Goal: Task Accomplishment & Management: Manage account settings

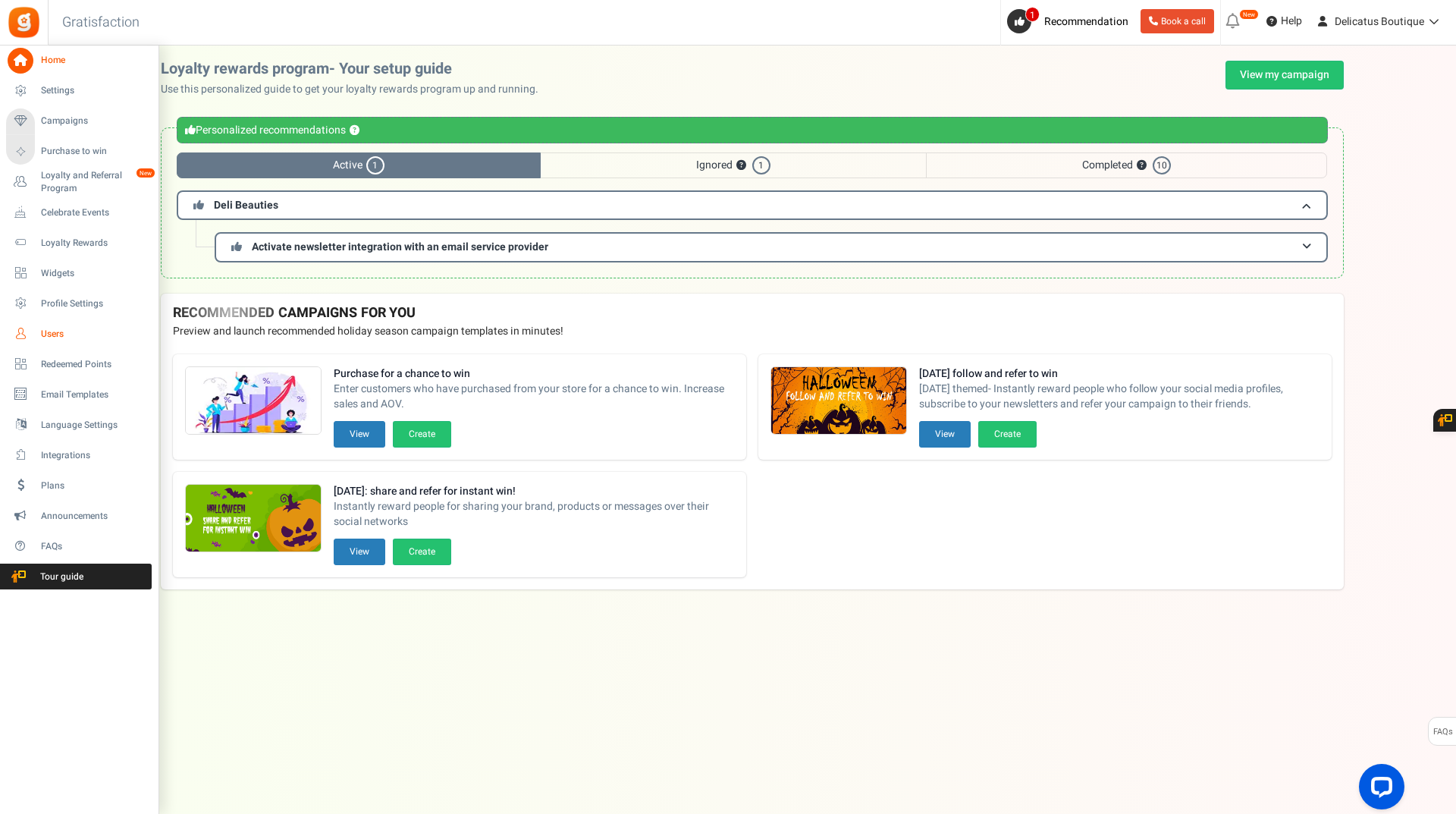
click at [59, 338] on span "Users" at bounding box center [94, 333] width 106 height 13
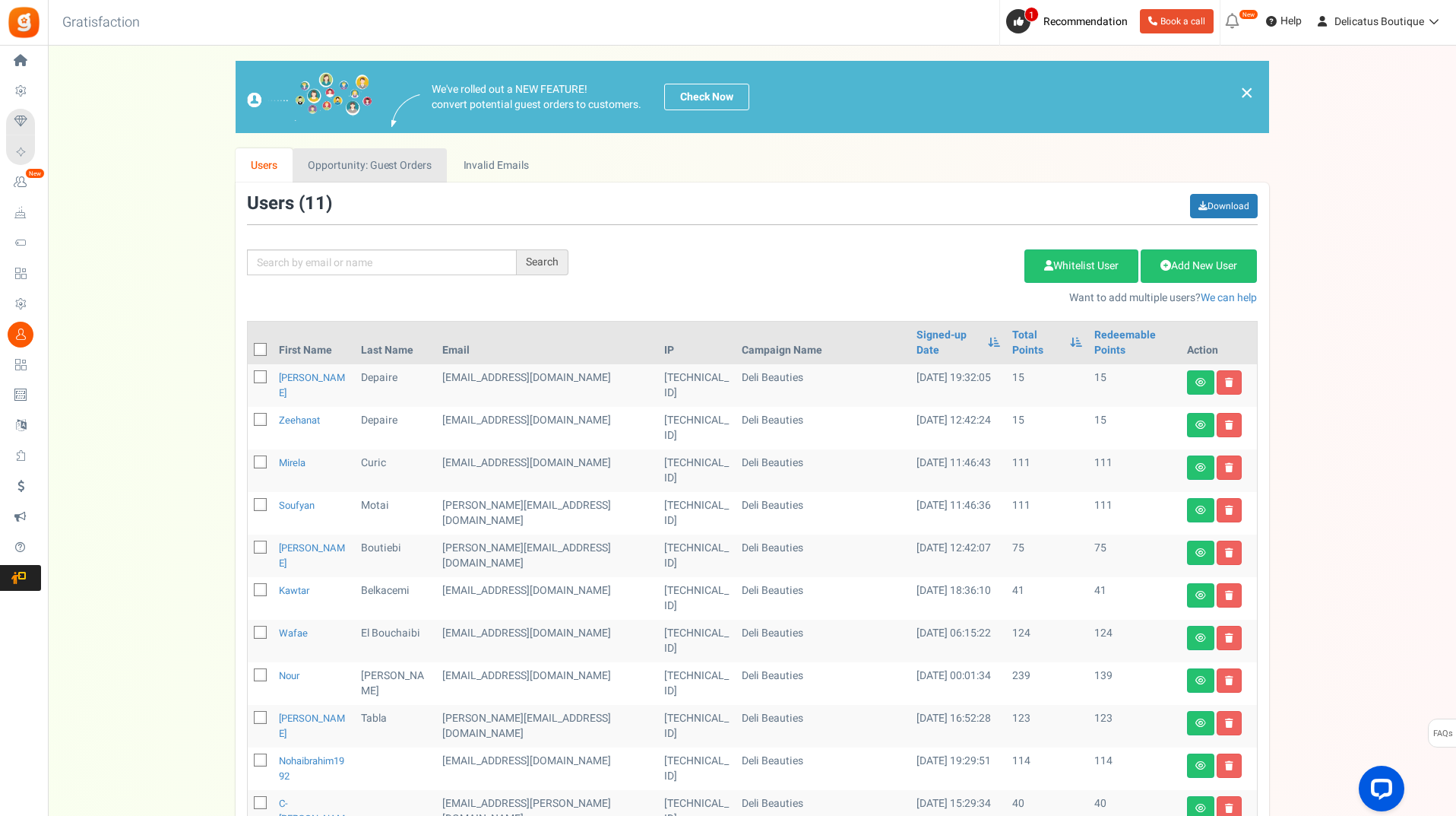
click at [367, 160] on link "Opportunity: Guest Orders" at bounding box center [370, 165] width 154 height 34
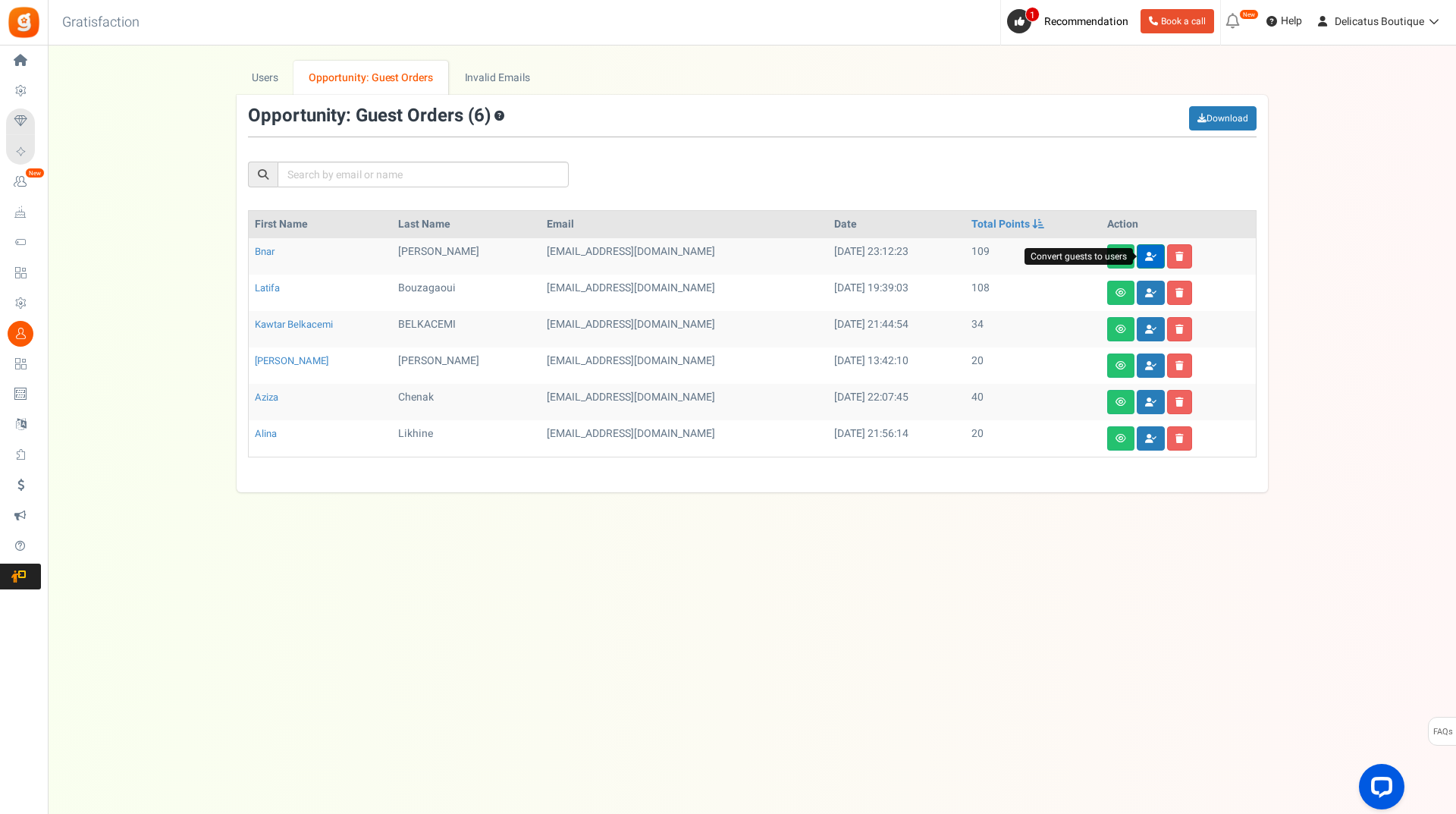
click at [1151, 258] on icon at bounding box center [1150, 256] width 12 height 9
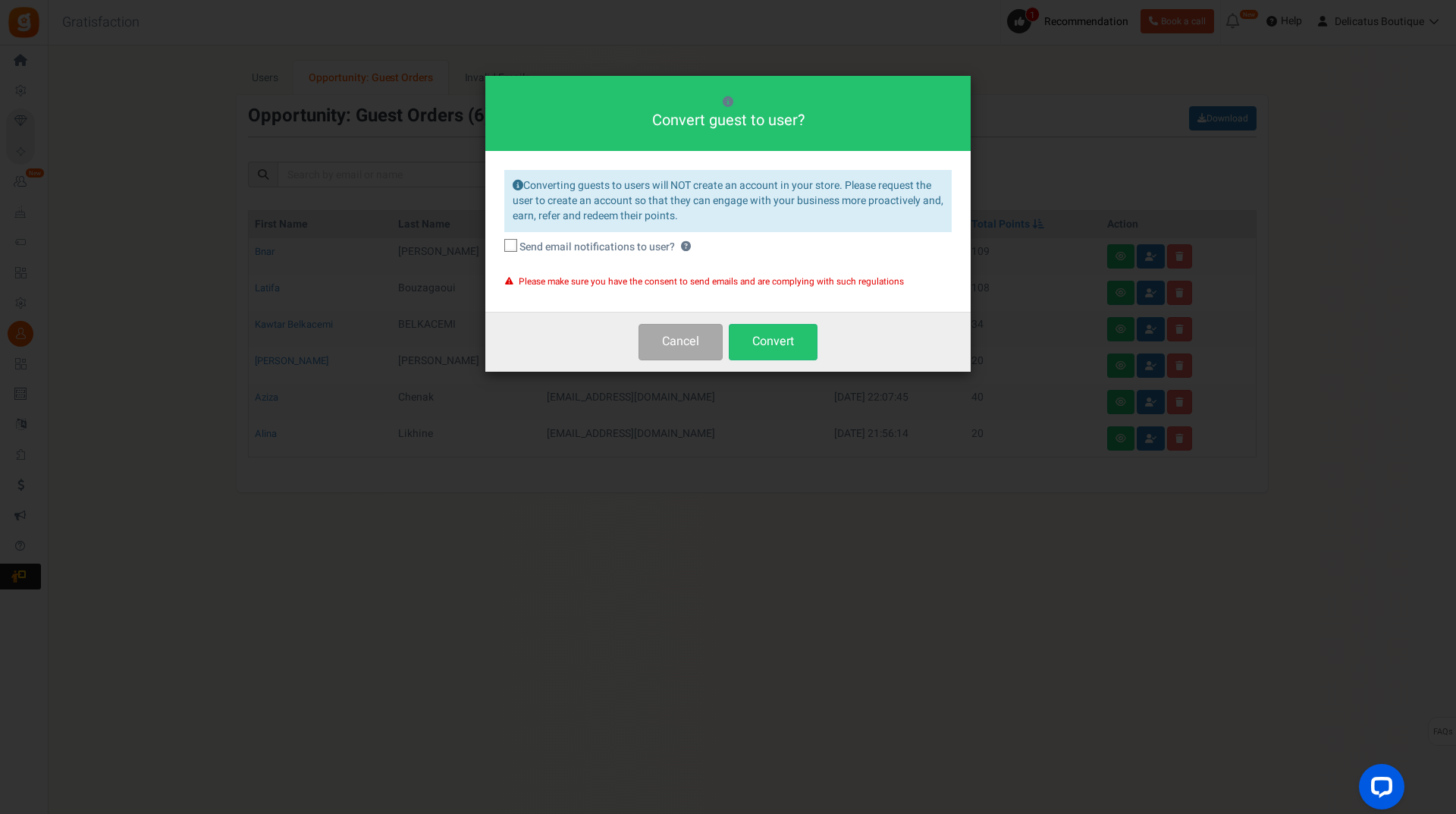
click at [505, 249] on span at bounding box center [511, 245] width 13 height 13
click at [499, 249] on input "Send email notifications to user? ?" at bounding box center [494, 247] width 10 height 10
checkbox input "true"
click at [770, 341] on button "Convert" at bounding box center [773, 342] width 89 height 36
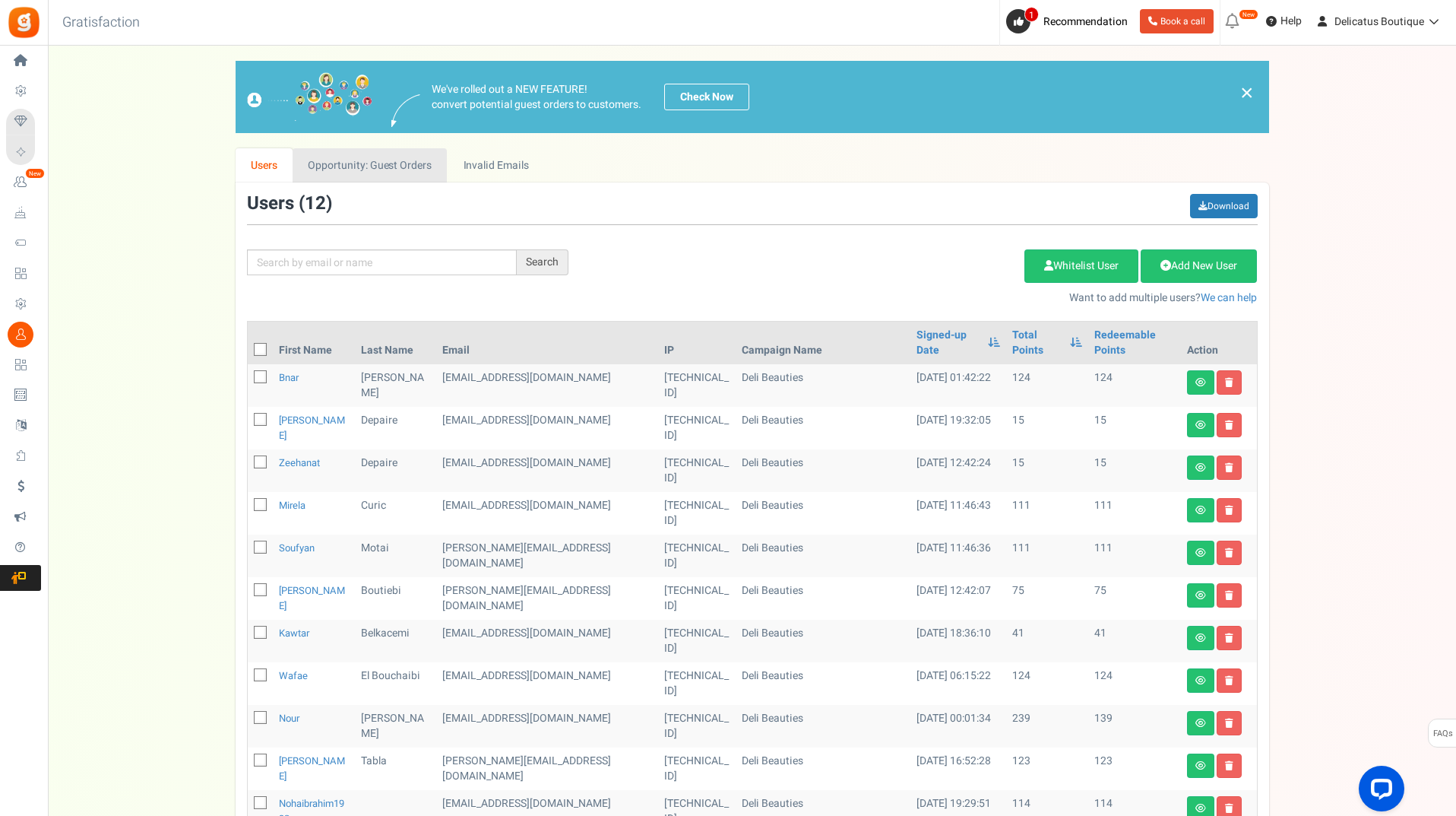
click at [365, 168] on link "Opportunity: Guest Orders" at bounding box center [370, 165] width 154 height 34
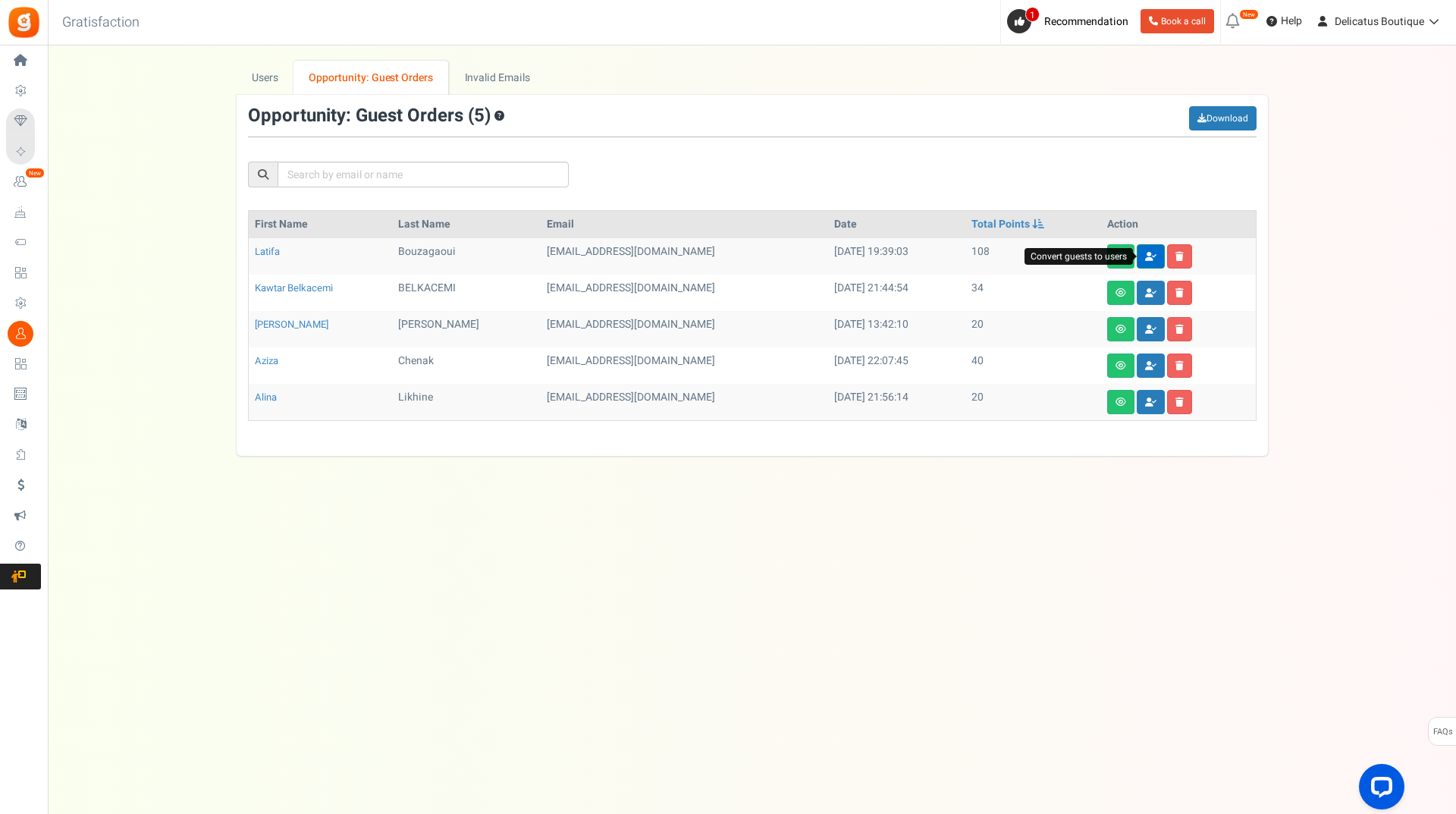
click at [1151, 252] on icon at bounding box center [1150, 256] width 12 height 9
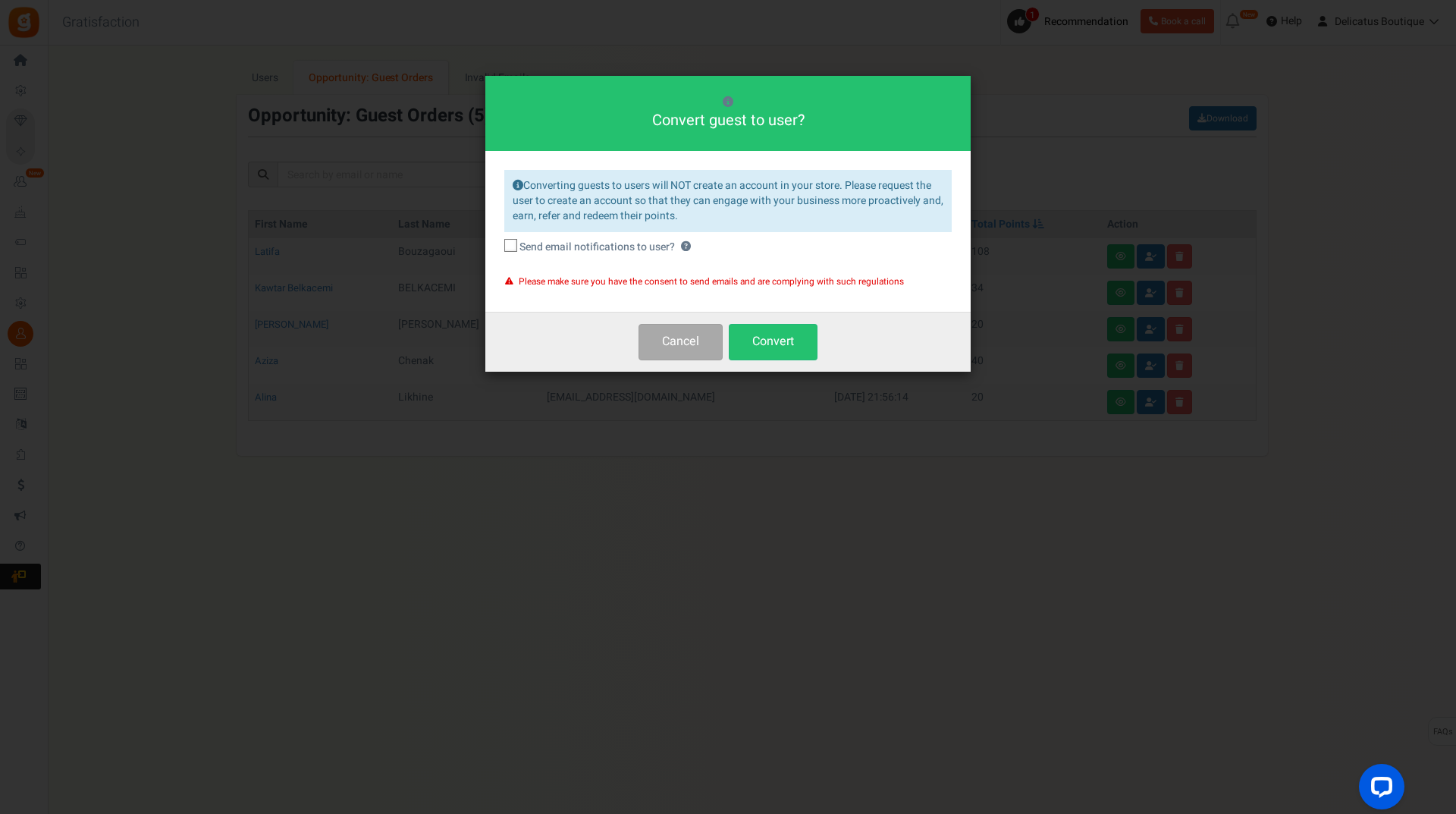
click at [516, 247] on icon at bounding box center [511, 246] width 10 height 10
click at [499, 247] on input "Send email notifications to user? ?" at bounding box center [494, 247] width 10 height 10
checkbox input "true"
click at [794, 340] on button "Convert" at bounding box center [773, 342] width 89 height 36
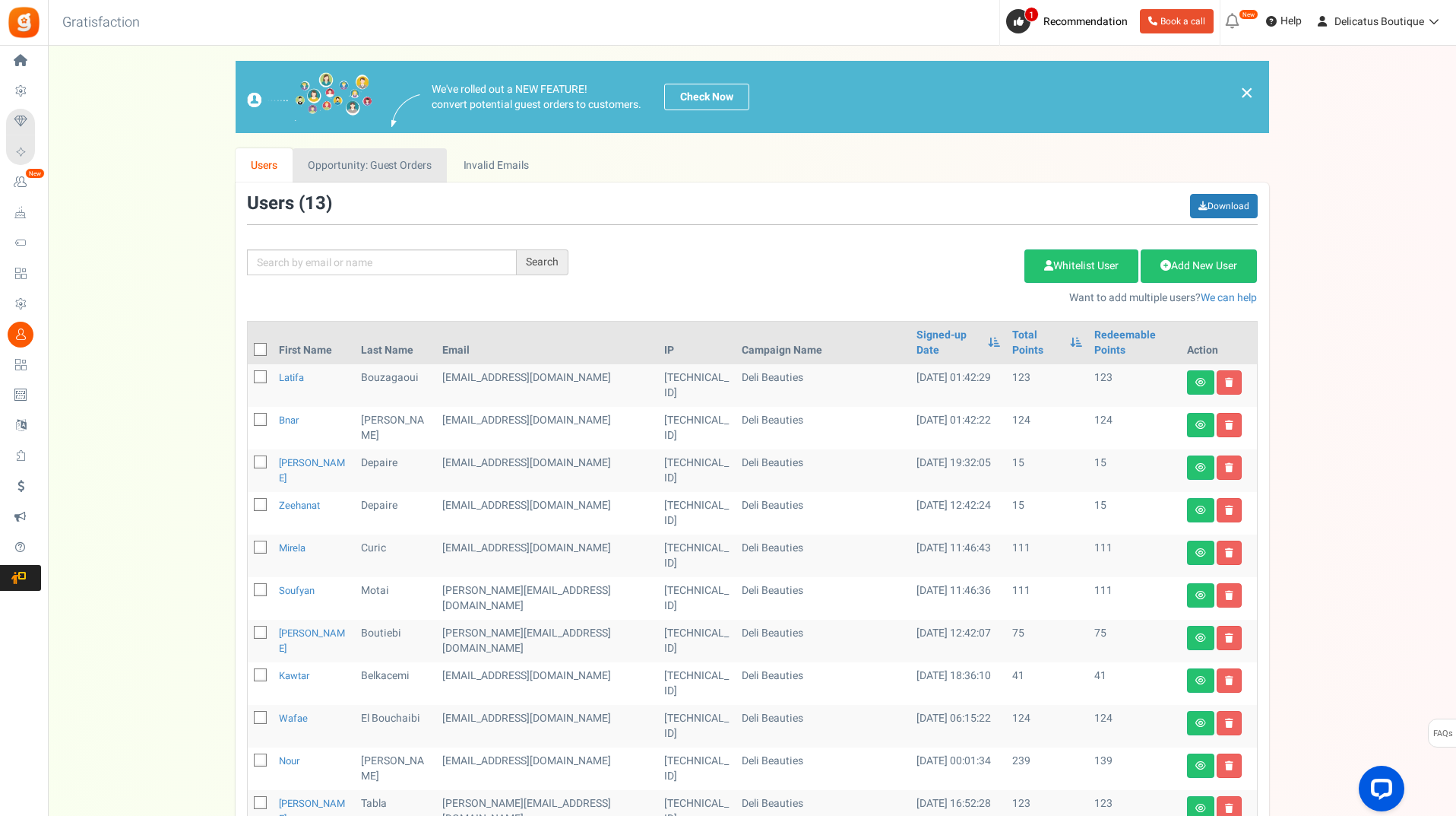
click at [399, 168] on link "Opportunity: Guest Orders" at bounding box center [370, 165] width 154 height 34
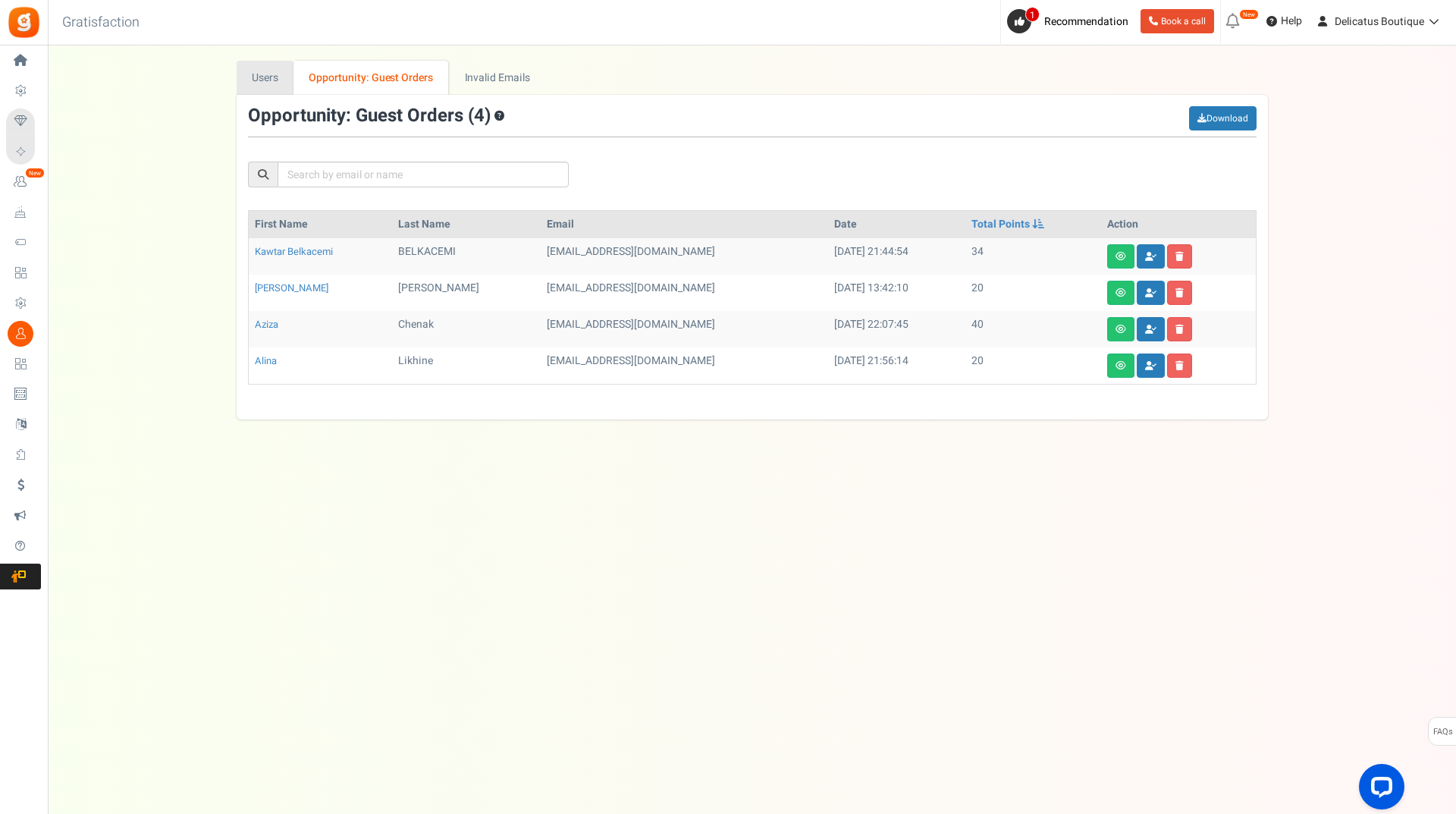
click at [282, 83] on link "Users" at bounding box center [265, 78] width 57 height 34
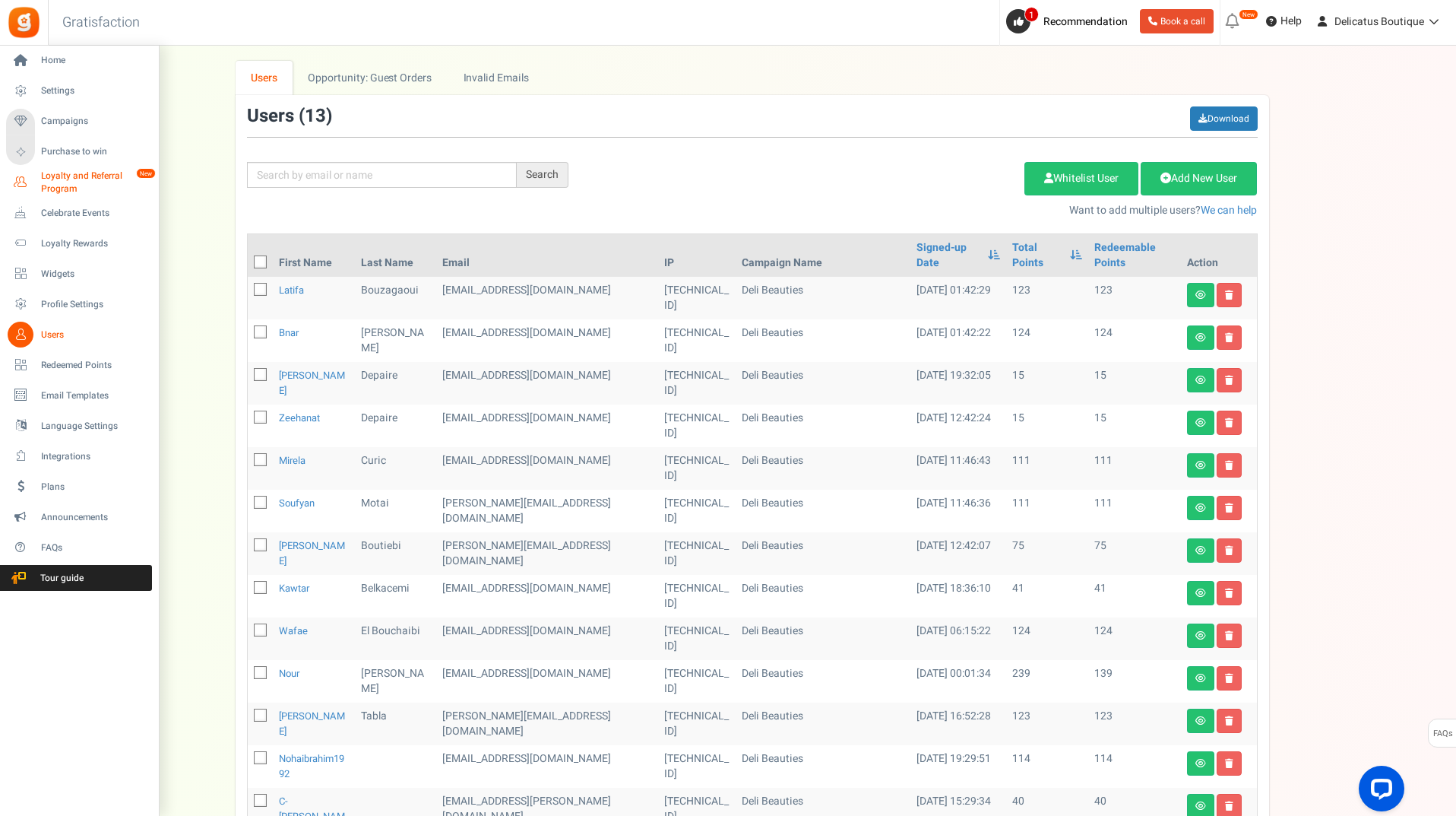
click at [49, 184] on span "Loyalty and Referral Program" at bounding box center [97, 182] width 111 height 26
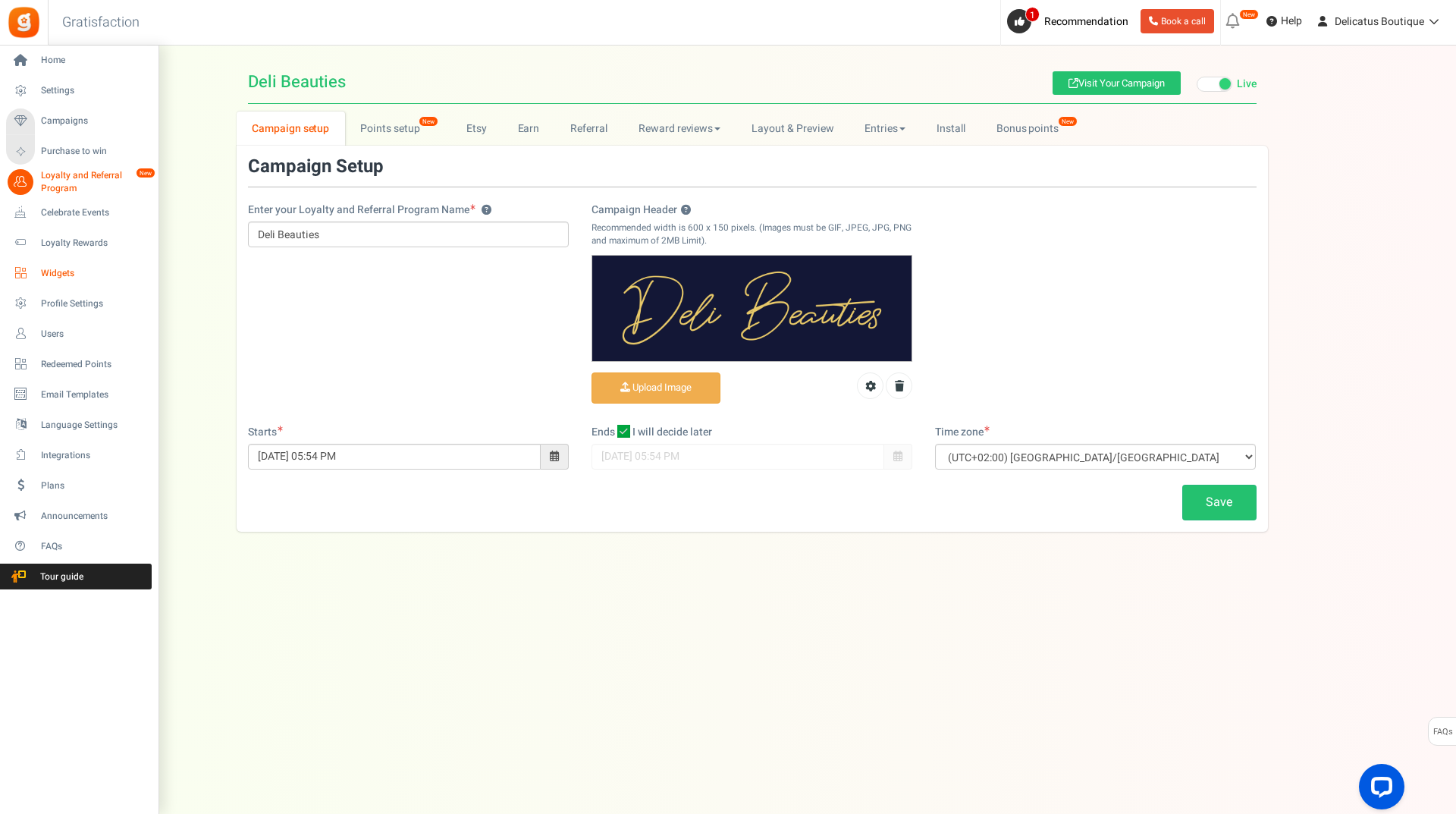
click at [56, 269] on span "Widgets" at bounding box center [94, 273] width 106 height 13
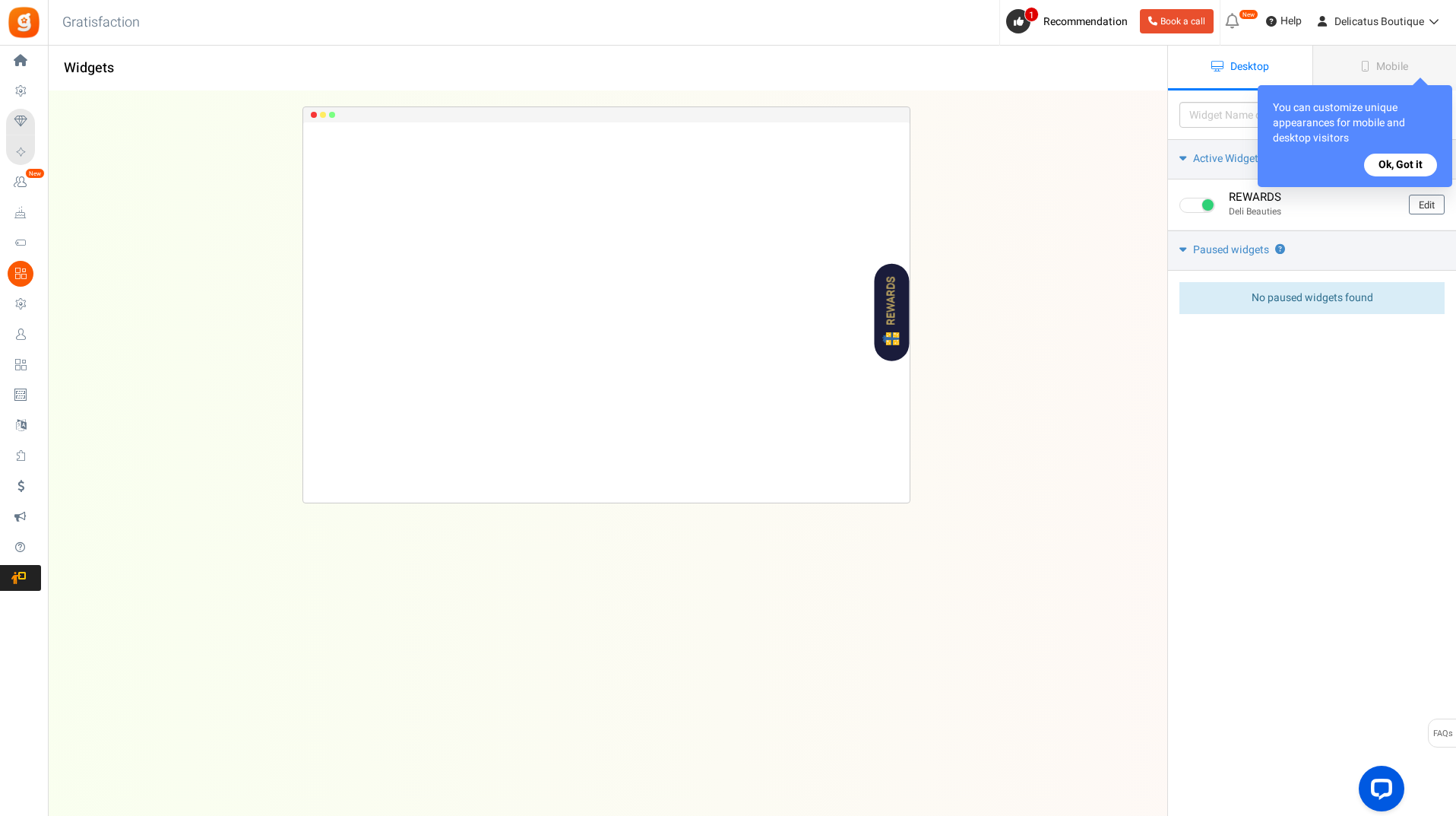
click at [1404, 161] on button "Ok, Got it" at bounding box center [1400, 164] width 73 height 22
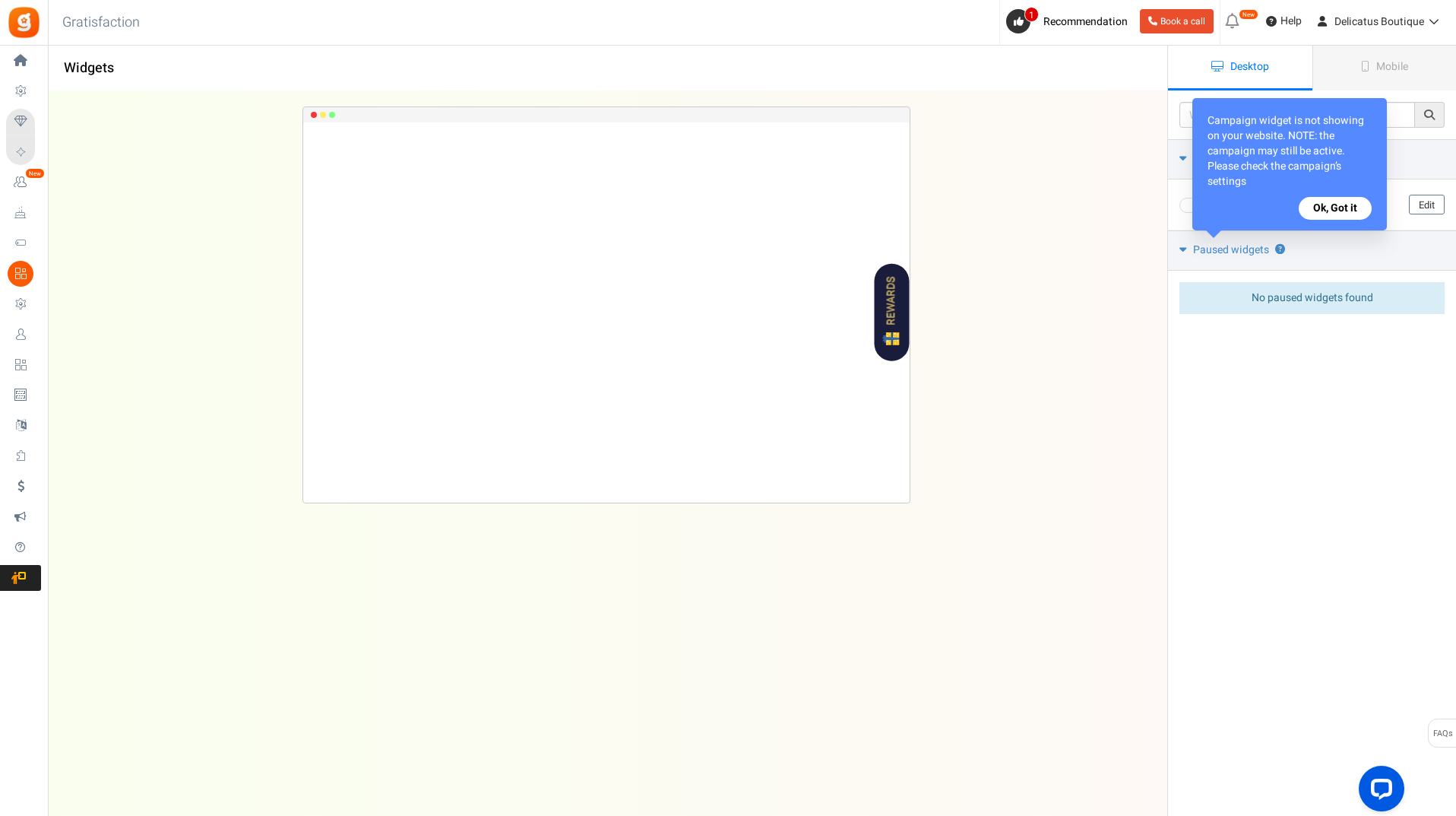
click at [1330, 210] on button "Ok, Got it" at bounding box center [1335, 208] width 73 height 22
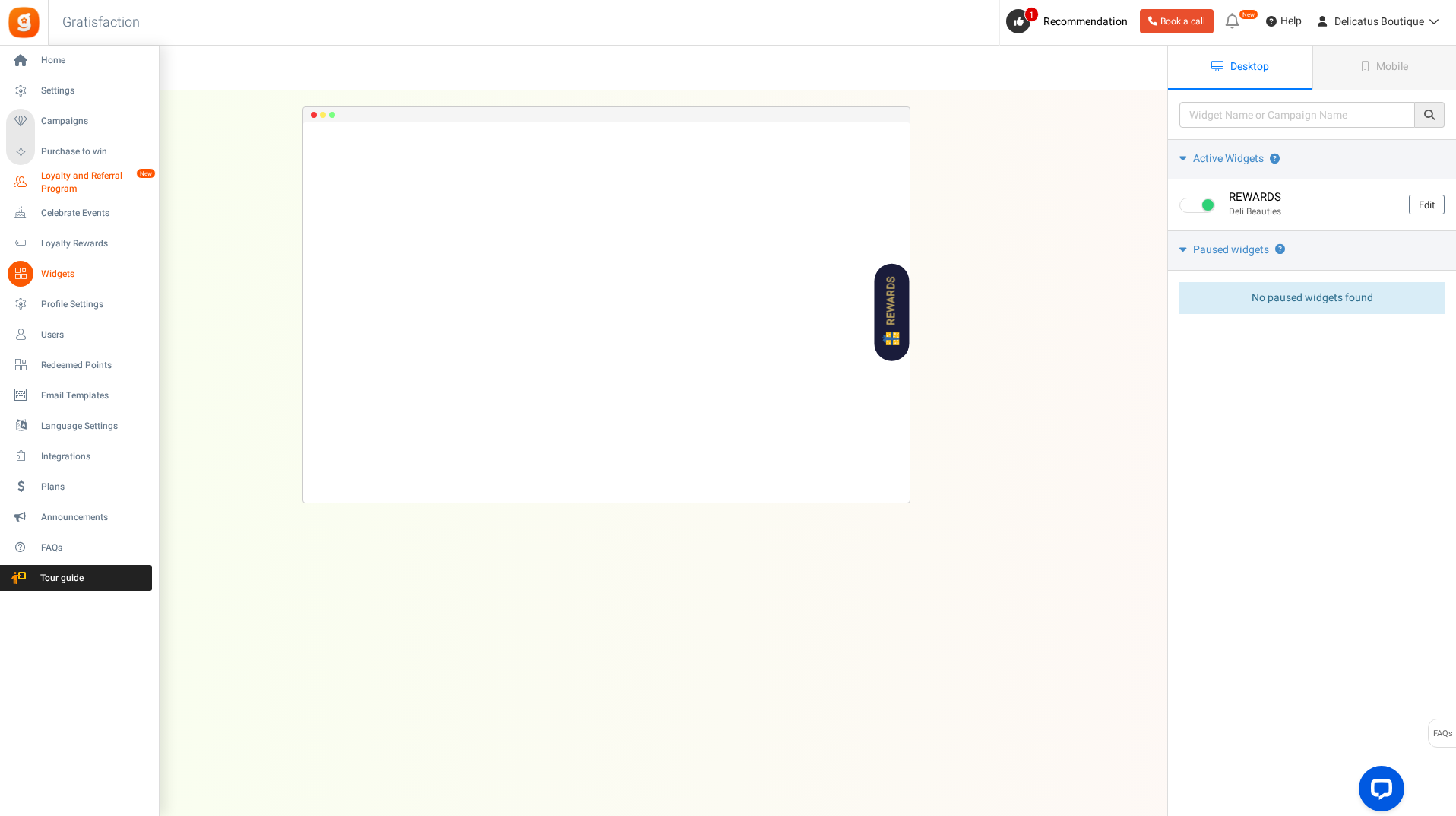
click at [72, 181] on span "Loyalty and Referral Program" at bounding box center [97, 182] width 111 height 26
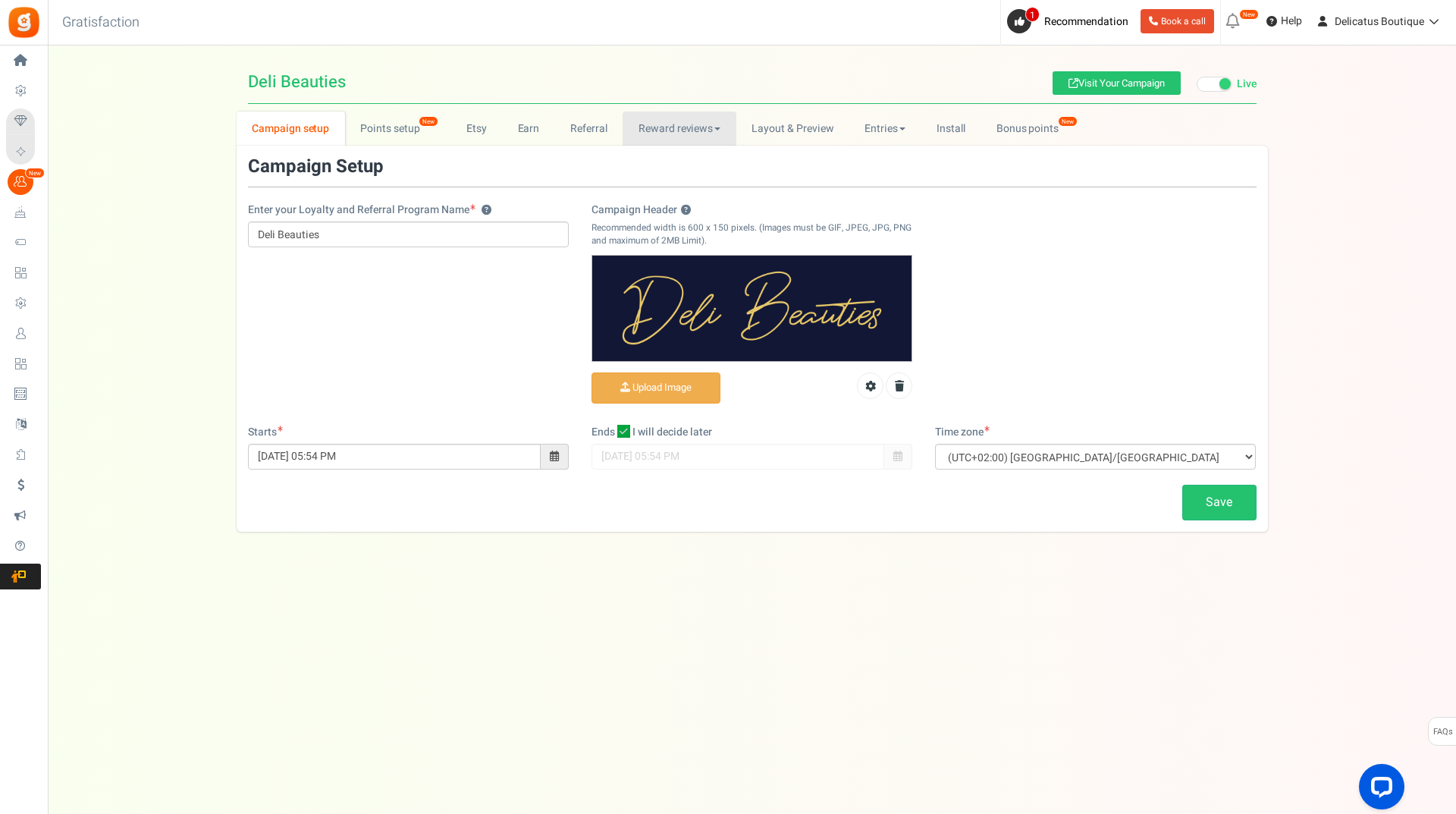
click at [669, 130] on link "Reward reviews" at bounding box center [680, 128] width 113 height 34
click at [666, 184] on link "Judge.me" at bounding box center [683, 184] width 121 height 22
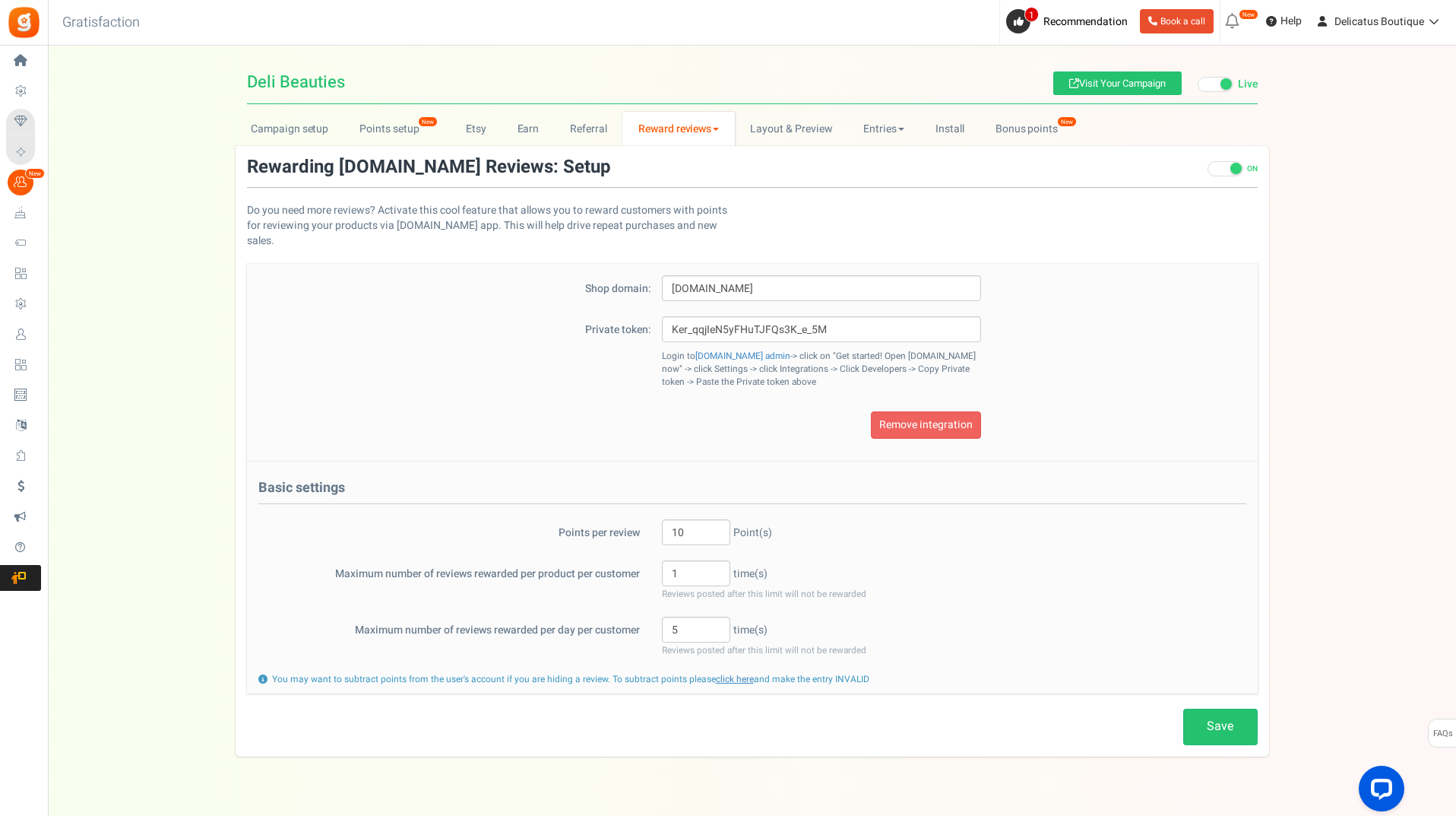
click at [705, 132] on link "Reward reviews" at bounding box center [678, 129] width 111 height 34
click at [681, 164] on link "WOO" at bounding box center [683, 162] width 121 height 22
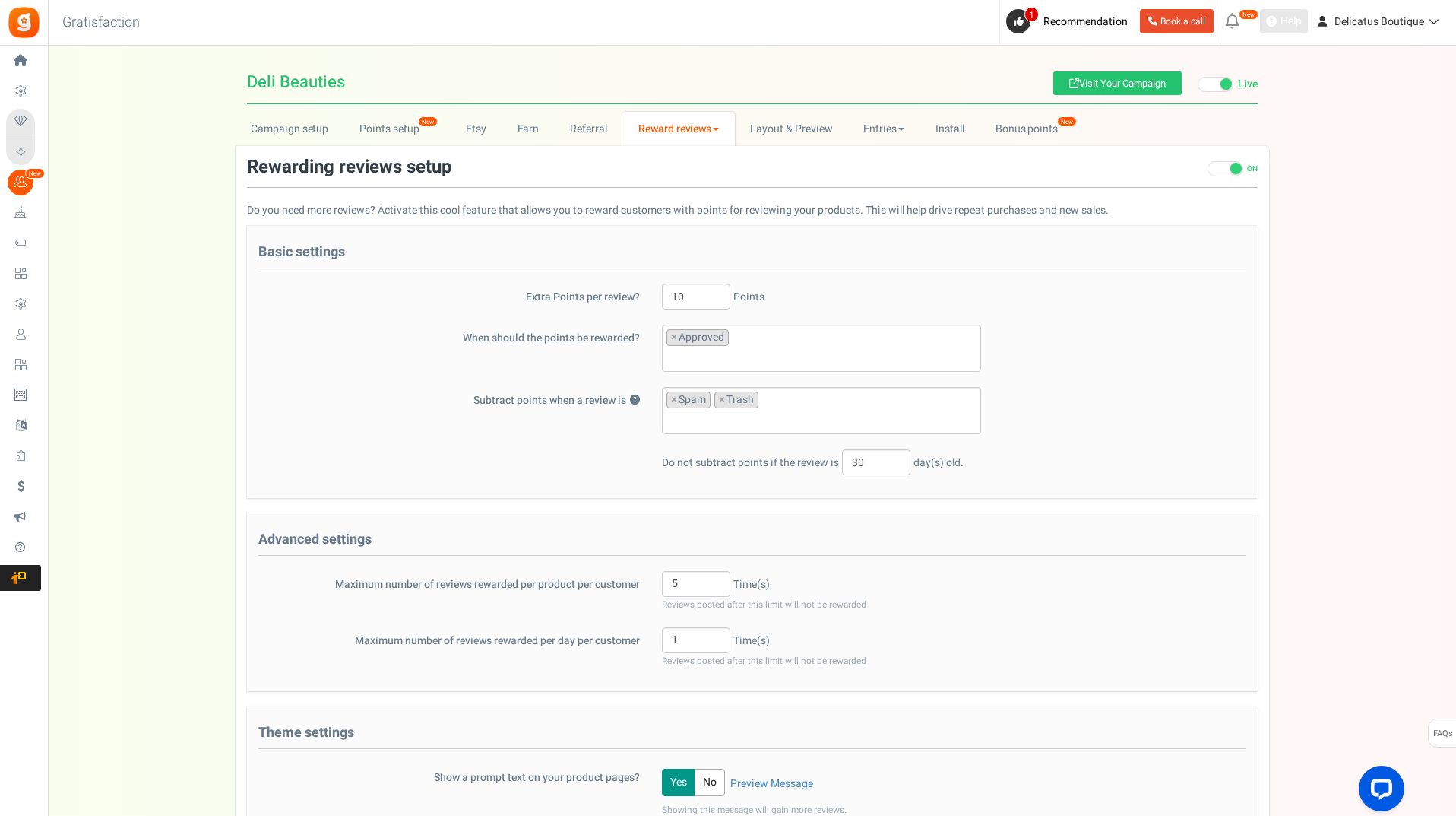
click at [1283, 27] on span "Help" at bounding box center [1289, 21] width 25 height 15
